Goal: Task Accomplishment & Management: Complete application form

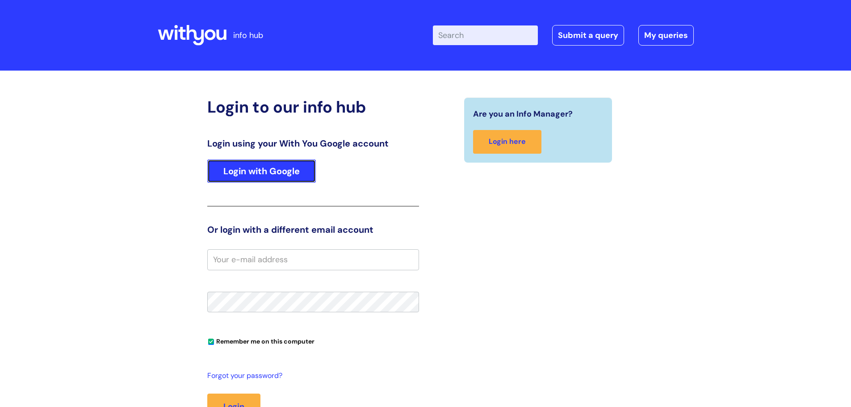
click at [264, 172] on link "Login with Google" at bounding box center [261, 170] width 109 height 23
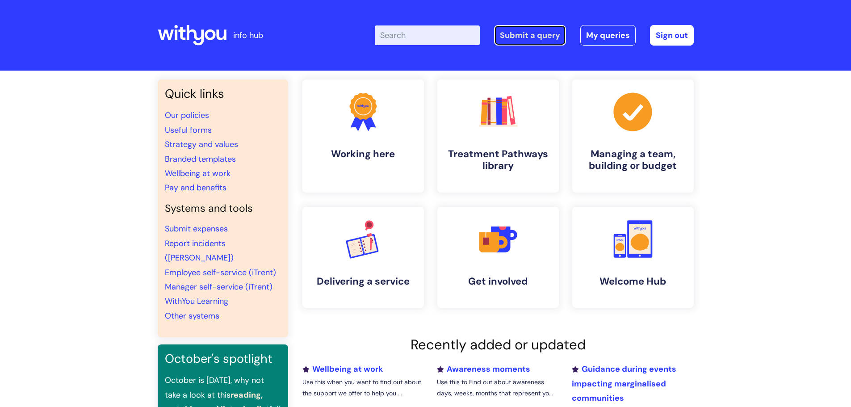
click at [516, 32] on link "Submit a query" at bounding box center [530, 35] width 72 height 21
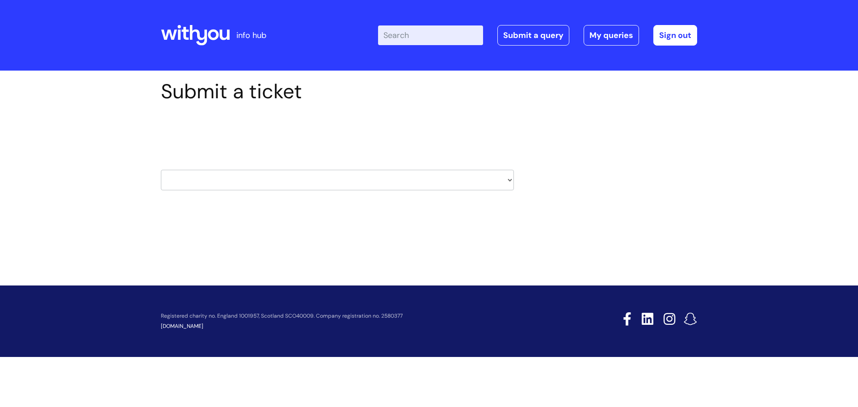
click at [507, 179] on select "HR / People IT and Support Clinical Drug Alerts Finance Accounts Data Support T…" at bounding box center [337, 180] width 353 height 21
select select "it_and_support"
click at [161, 170] on select "HR / People IT and Support Clinical Drug Alerts Finance Accounts Data Support T…" at bounding box center [337, 180] width 353 height 21
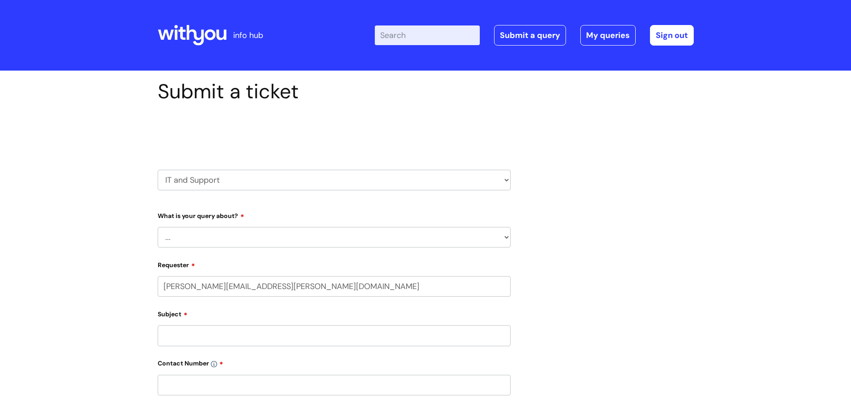
select select "80004286523"
click at [249, 237] on select "... Mobile Phone Reset & MFA Accounts, Starters and Leavers IT Hardware issue I…" at bounding box center [334, 237] width 353 height 21
select select "I need help logging in"
click at [158, 227] on select "... Mobile Phone Reset & MFA Accounts, Starters and Leavers IT Hardware issue I…" at bounding box center [334, 237] width 353 height 21
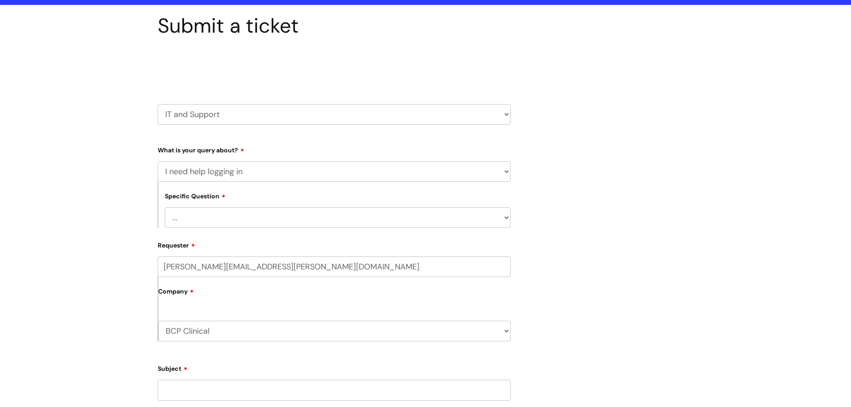
scroll to position [134, 0]
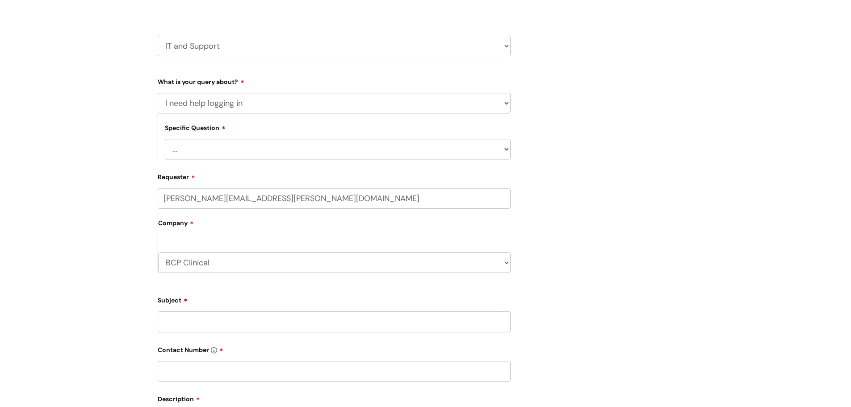
click at [402, 151] on select "... I need help logging into my laptop/chromebook I need access or help logging…" at bounding box center [338, 149] width 346 height 21
select select "I need access or help logging into a system, including Single Sign On"
click at [165, 139] on select "... I need help logging into my laptop/chromebook I need access or help logging…" at bounding box center [338, 149] width 346 height 21
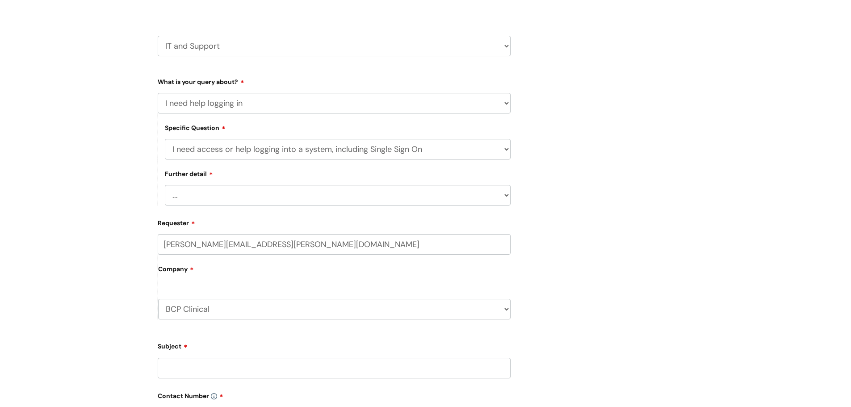
click at [219, 194] on select "... Nebula Halo IT Portal PCMIS Ulysses iTrent CJSM NHS email Summary Care Reco…" at bounding box center [338, 195] width 346 height 21
select select "NHS email"
click at [165, 185] on select "... Nebula Halo IT Portal PCMIS Ulysses iTrent CJSM NHS email Summary Care Reco…" at bounding box center [338, 195] width 346 height 21
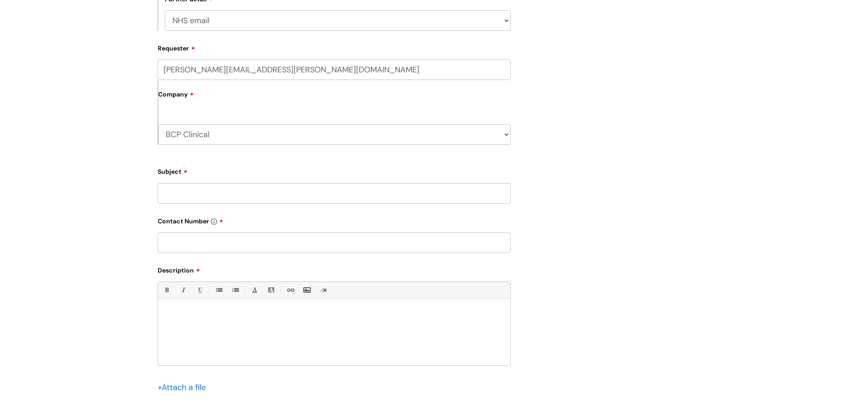
scroll to position [313, 0]
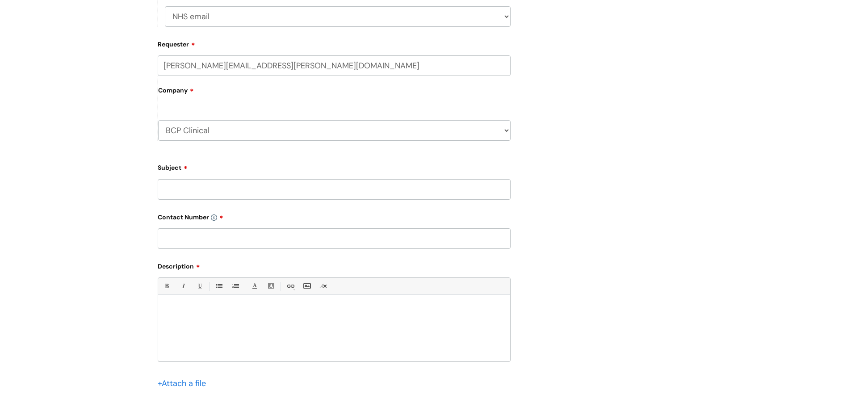
click at [211, 190] on input "Subject" at bounding box center [334, 189] width 353 height 21
type input "some error is coming up not able to log in"
click at [202, 242] on input "text" at bounding box center [334, 238] width 353 height 21
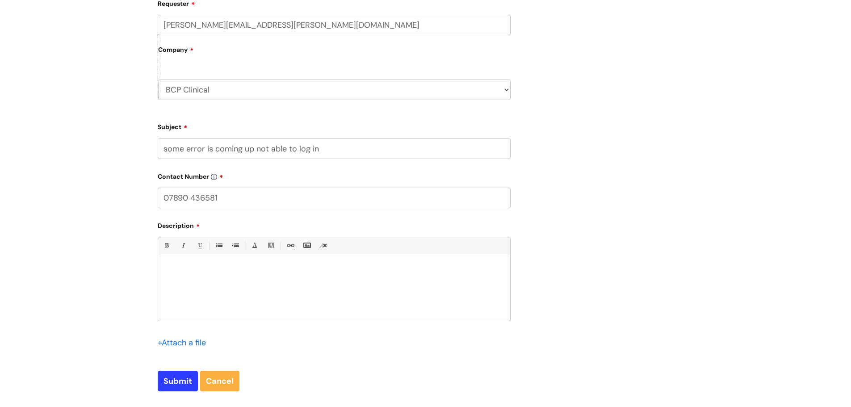
scroll to position [402, 0]
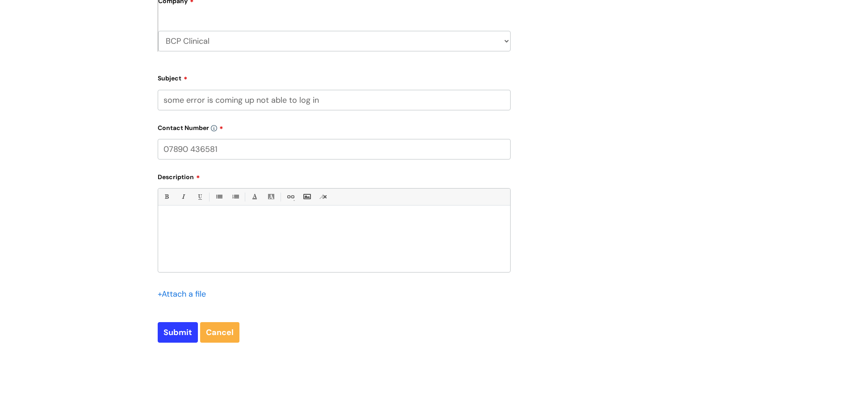
type input "07890 436581"
click at [230, 227] on div at bounding box center [334, 241] width 352 height 62
click at [183, 293] on input "file" at bounding box center [180, 293] width 45 height 11
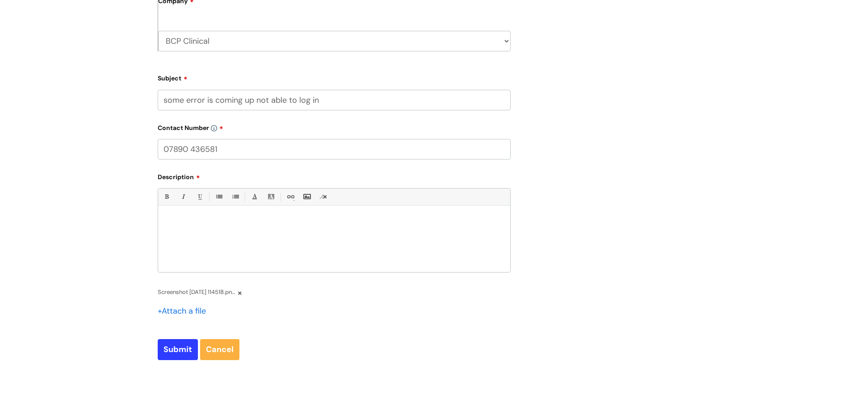
click at [190, 228] on div at bounding box center [334, 241] width 352 height 62
click at [177, 222] on p "Hi," at bounding box center [334, 221] width 339 height 8
click at [219, 239] on p "not able to" at bounding box center [334, 237] width 339 height 8
click at [201, 240] on p "not able to" at bounding box center [334, 237] width 339 height 8
click at [166, 238] on p "not able to" at bounding box center [334, 237] width 339 height 8
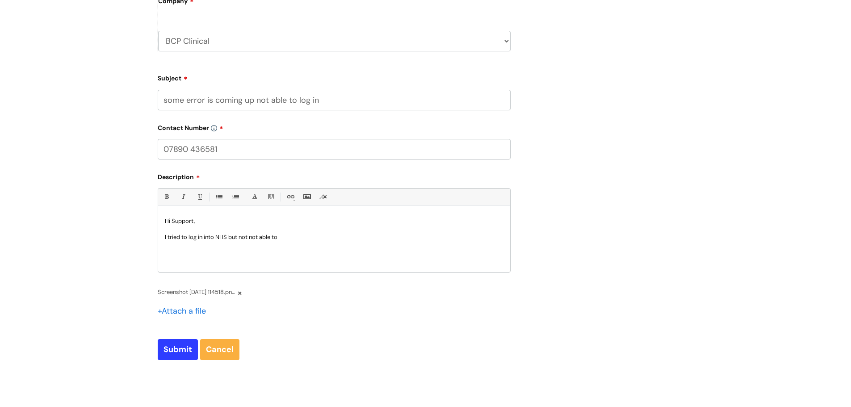
click at [280, 237] on p "I tried to log in into NHS but not not able to" at bounding box center [334, 237] width 339 height 8
click at [290, 237] on p "I tried to log in to the NHS but was not able" at bounding box center [334, 237] width 339 height 8
click at [217, 255] on p "please help" at bounding box center [334, 253] width 339 height 8
click at [172, 352] on input "Submit" at bounding box center [178, 349] width 40 height 21
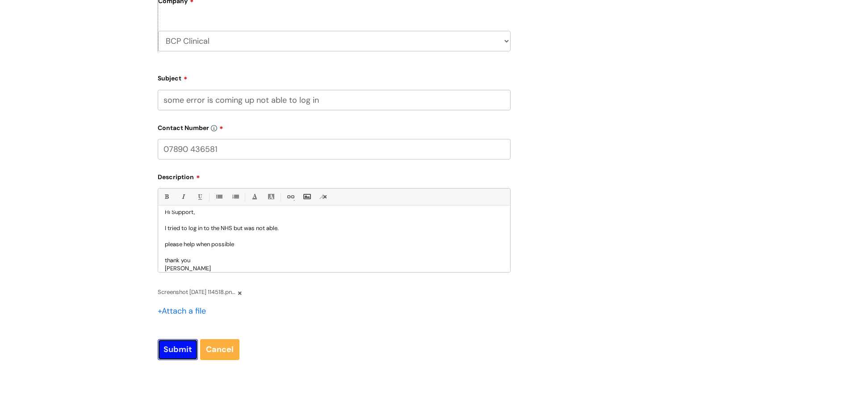
type input "Please Wait..."
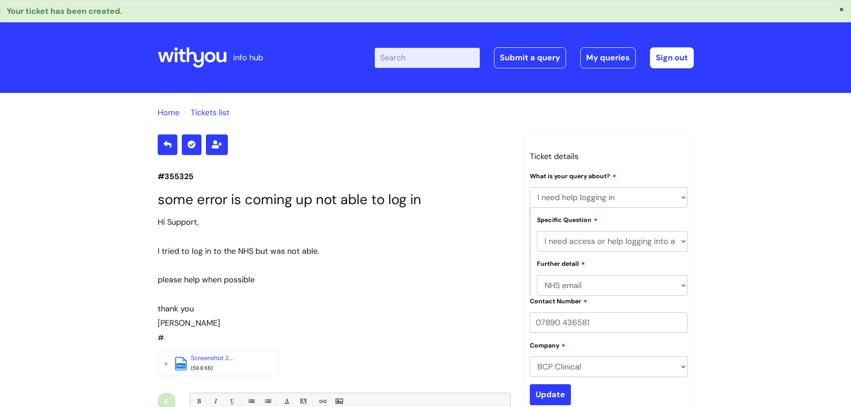
select select "I need help logging in"
select select "I need access or help logging into a system, including Single Sign On"
select select "NHS email"
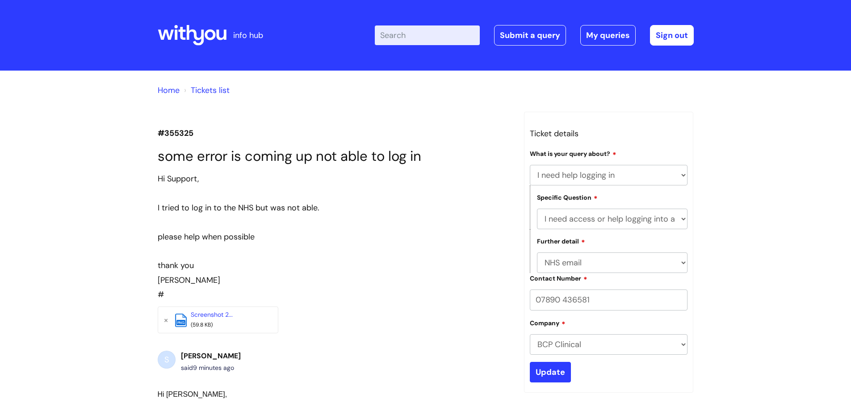
select select "I need help logging in"
select select "I need access or help logging into a system, including Single Sign On"
select select "NHS email"
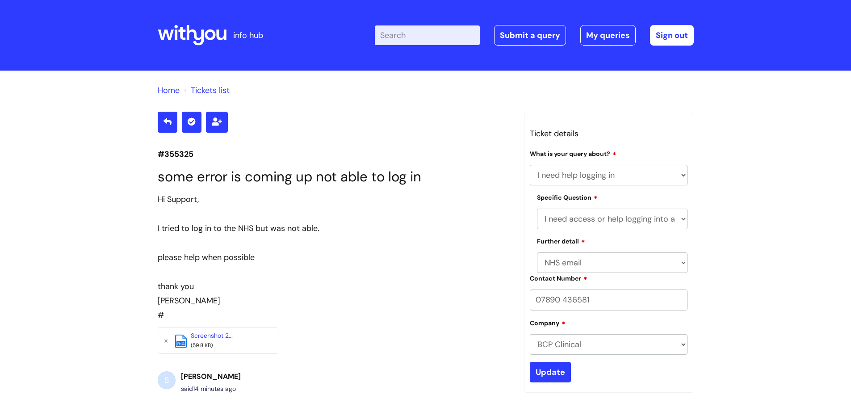
select select "I need help logging in"
select select "I need access or help logging into a system, including Single Sign On"
select select "NHS email"
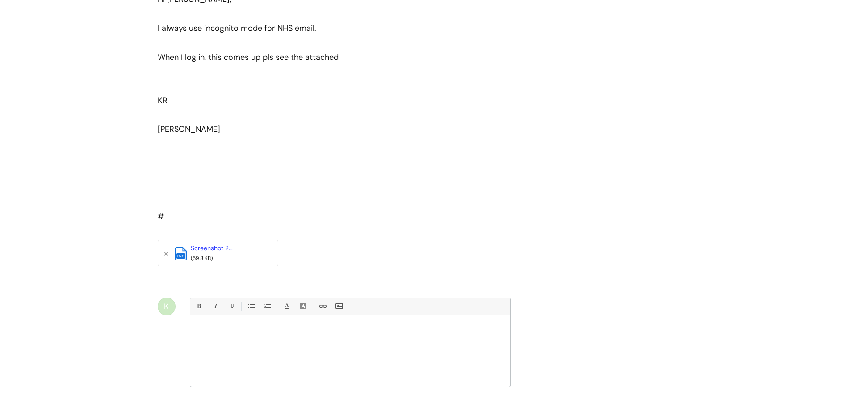
scroll to position [604, 0]
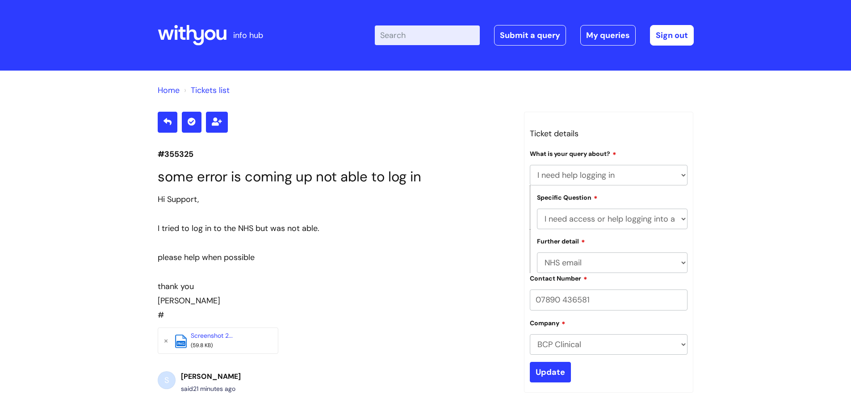
select select "I need help logging in"
select select "I need access or help logging into a system, including Single Sign On"
select select "NHS email"
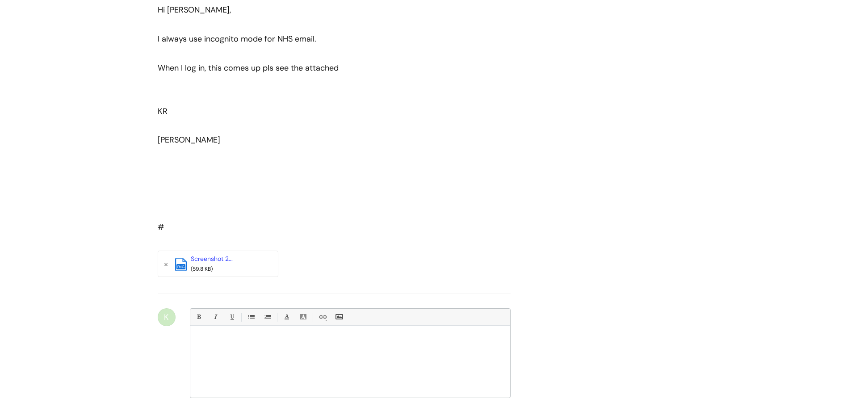
scroll to position [604, 0]
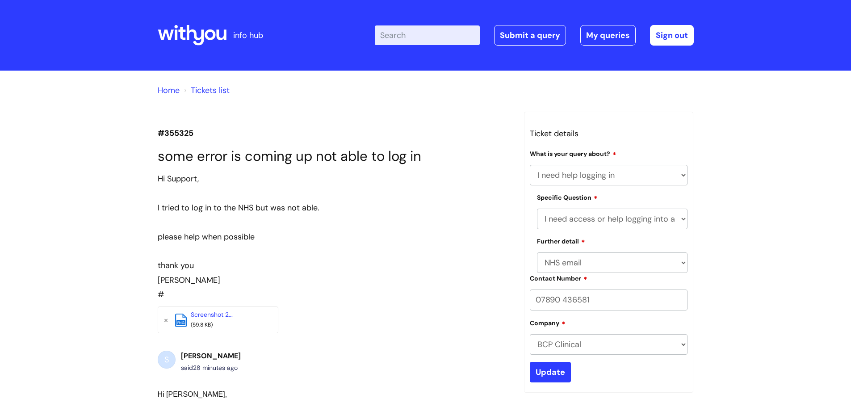
select select "I need help logging in"
select select "I need access or help logging into a system, including Single Sign On"
select select "NHS email"
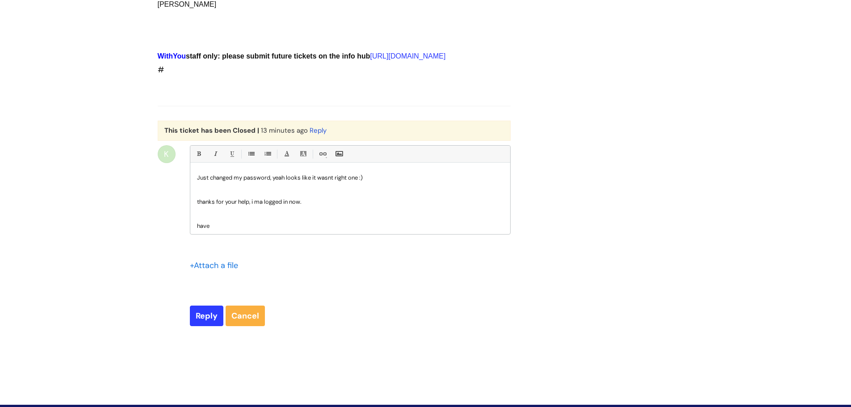
scroll to position [3, 0]
drag, startPoint x: 210, startPoint y: 254, endPoint x: 200, endPoint y: 252, distance: 9.6
click at [200, 227] on p "have" at bounding box center [350, 223] width 306 height 8
click at [263, 203] on p "thanks for your help, i ma logged in now." at bounding box center [350, 199] width 306 height 8
click at [211, 227] on p "have" at bounding box center [350, 223] width 306 height 8
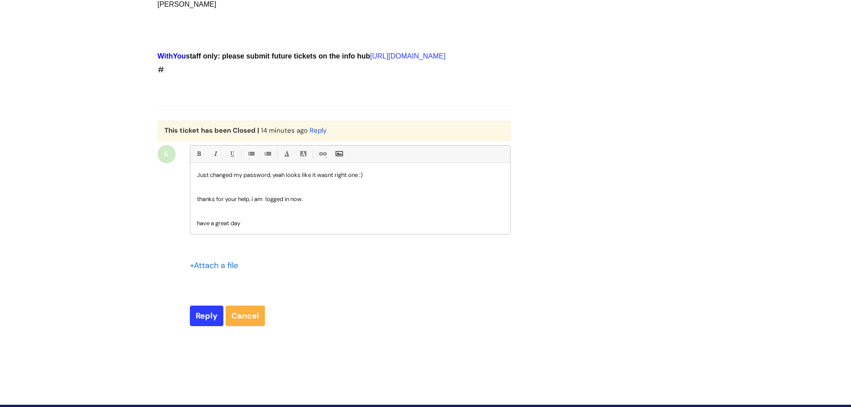
scroll to position [12, 0]
drag, startPoint x: 242, startPoint y: 243, endPoint x: 192, endPoint y: 234, distance: 50.8
click at [192, 234] on div "Just changed my password, yeah looks like it wasnt right one :) thanks for your…" at bounding box center [350, 200] width 320 height 67
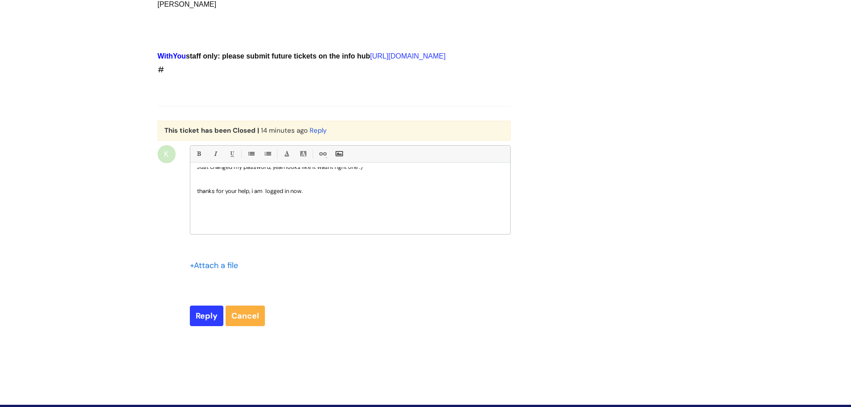
scroll to position [11, 0]
click at [319, 195] on p "thanks for your help, i am logged in now." at bounding box center [350, 191] width 306 height 8
click at [206, 326] on input "Reply" at bounding box center [207, 316] width 34 height 21
type input "Please Wait..."
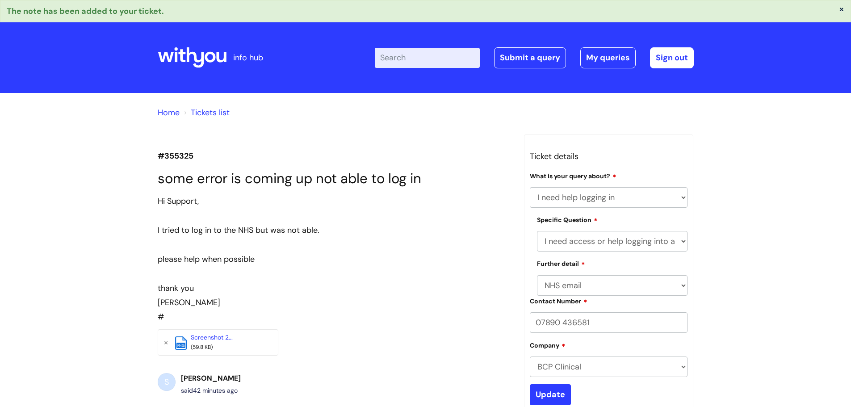
select select "I need help logging in"
select select "I need access or help logging into a system, including Single Sign On"
select select "NHS email"
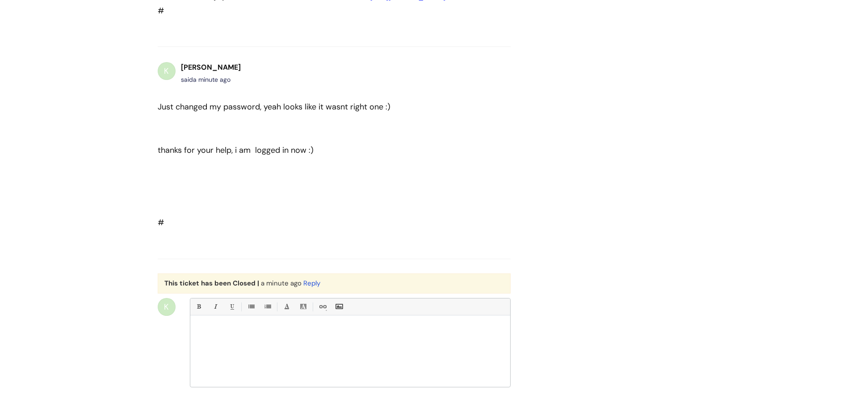
scroll to position [1227, 0]
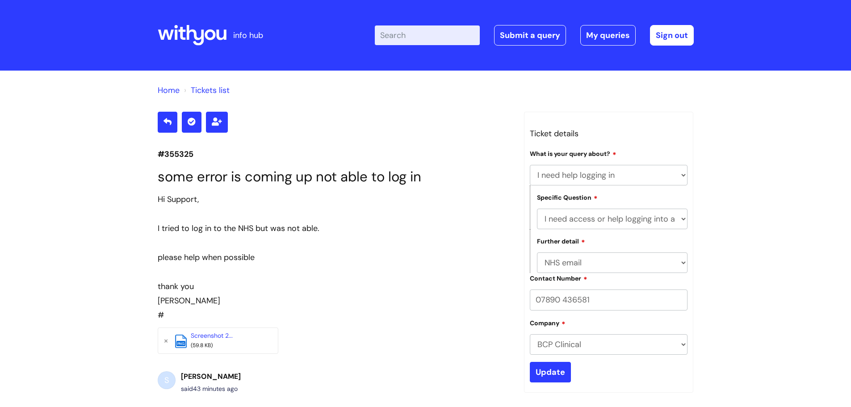
select select "I need help logging in"
select select "I need access or help logging into a system, including Single Sign On"
select select "NHS email"
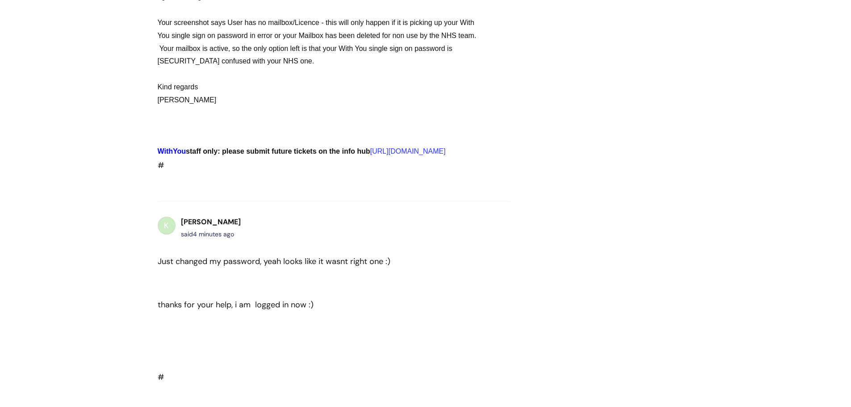
scroll to position [1136, 0]
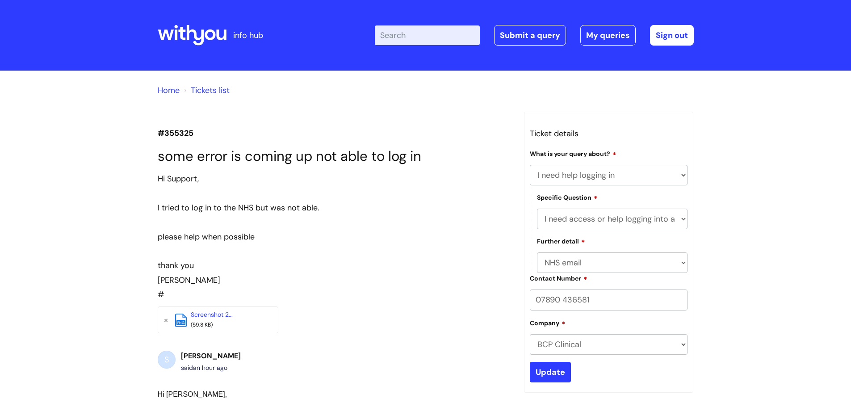
select select "I need help logging in"
select select "I need access or help logging into a system, including Single Sign On"
select select "NHS email"
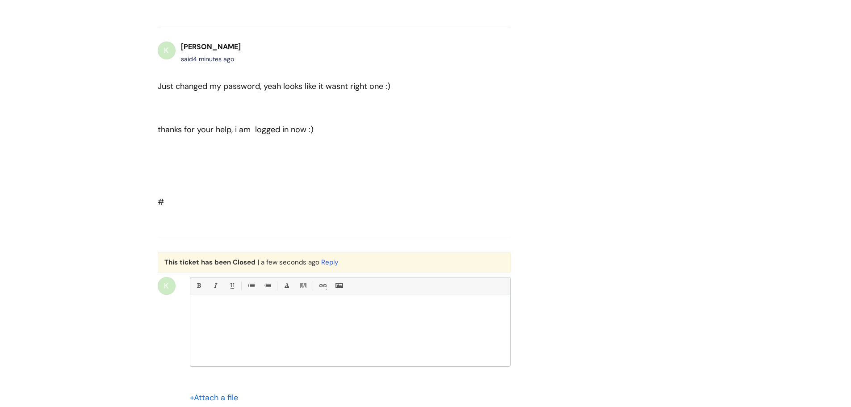
scroll to position [1205, 0]
